Goal: Find specific page/section: Find specific page/section

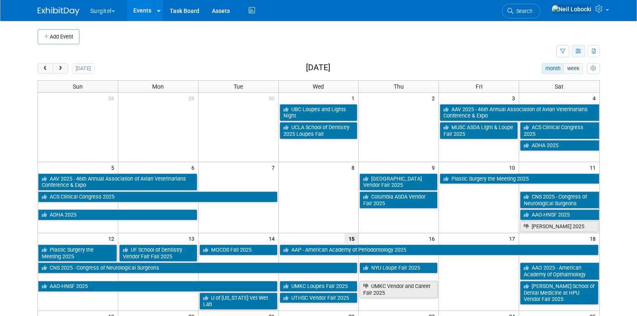
click at [582, 52] on icon "button" at bounding box center [579, 51] width 6 height 5
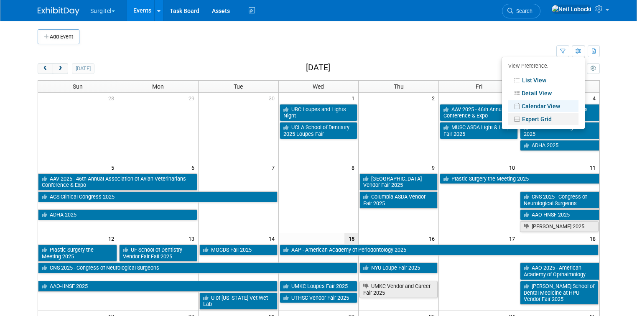
click at [554, 119] on link "Expert Grid" at bounding box center [543, 119] width 70 height 12
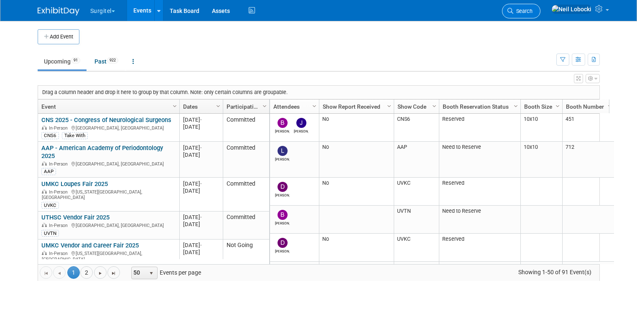
click at [533, 9] on span "Search" at bounding box center [522, 11] width 19 height 6
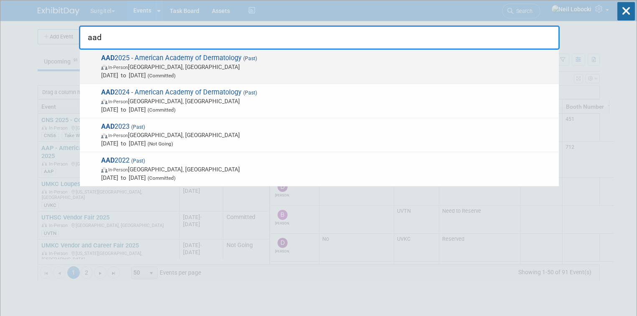
type input "aad"
click at [229, 71] on span "[DATE] to [DATE] (Committed)" at bounding box center [328, 75] width 454 height 8
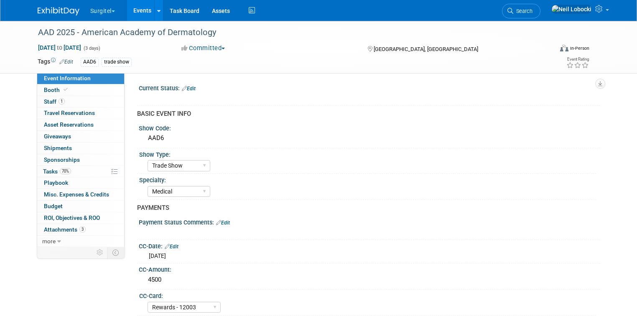
select select "Trade Show"
select select "Medical"
select select "Rewards - 12003"
select select "Yes"
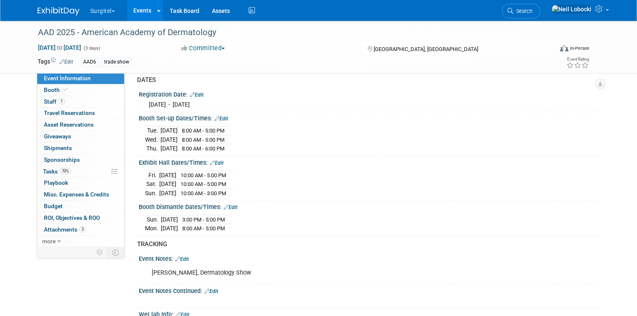
scroll to position [503, 0]
